Goal: Find specific page/section: Find specific page/section

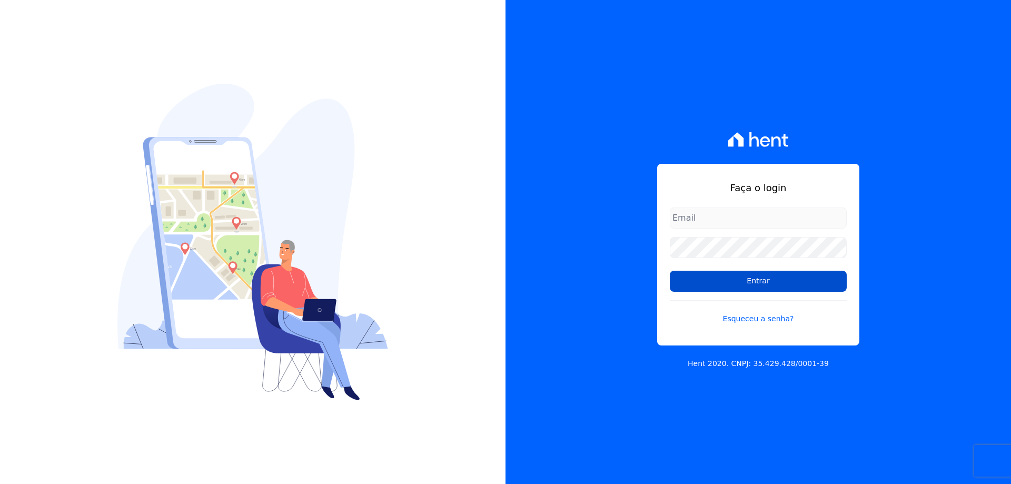
type input "[EMAIL_ADDRESS][DOMAIN_NAME]"
click at [728, 284] on input "Entrar" at bounding box center [758, 281] width 177 height 21
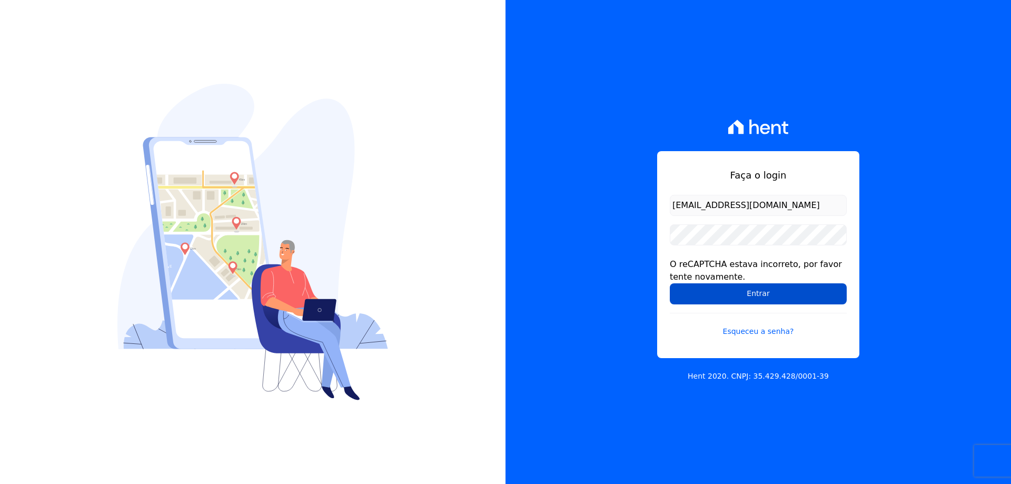
click at [715, 291] on input "Entrar" at bounding box center [758, 293] width 177 height 21
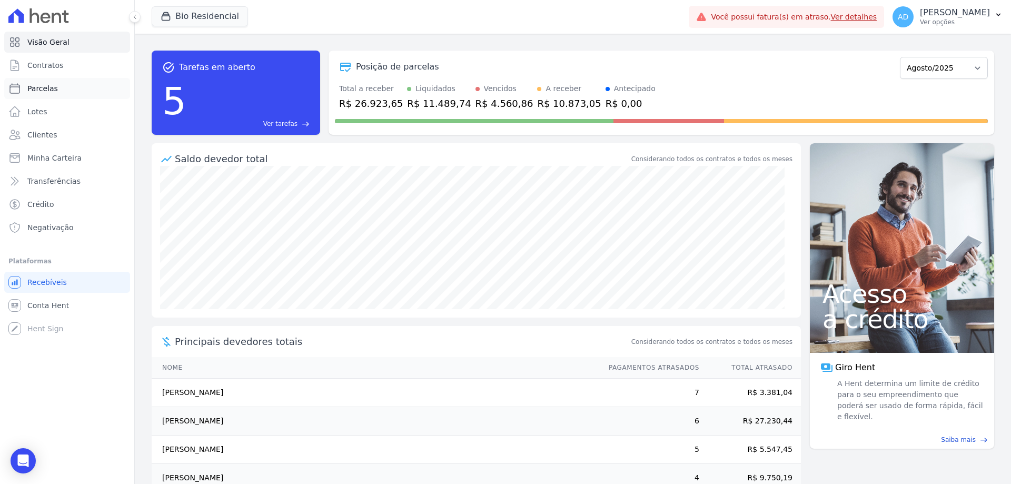
click at [44, 85] on span "Parcelas" at bounding box center [42, 88] width 31 height 11
select select
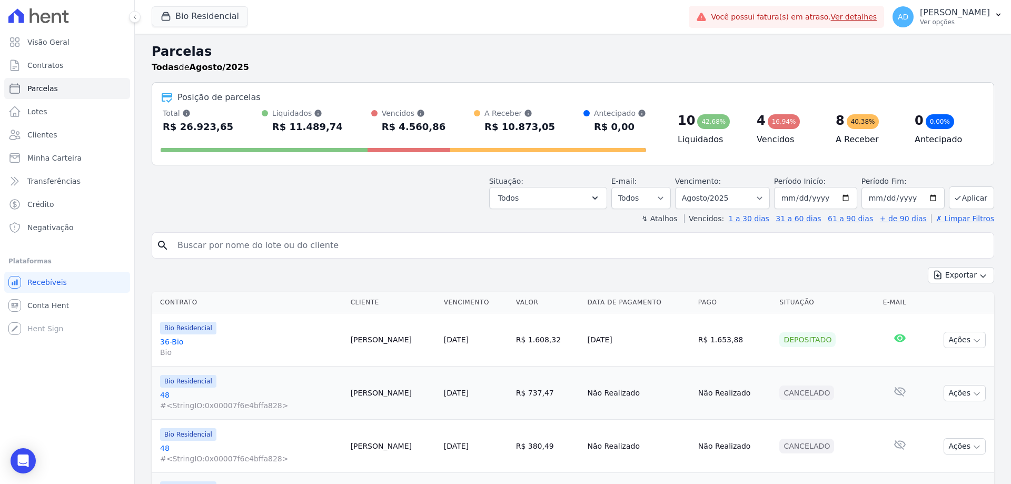
click at [226, 247] on input "search" at bounding box center [580, 245] width 819 height 21
type input "guilherme"
select select
